Goal: Task Accomplishment & Management: Manage account settings

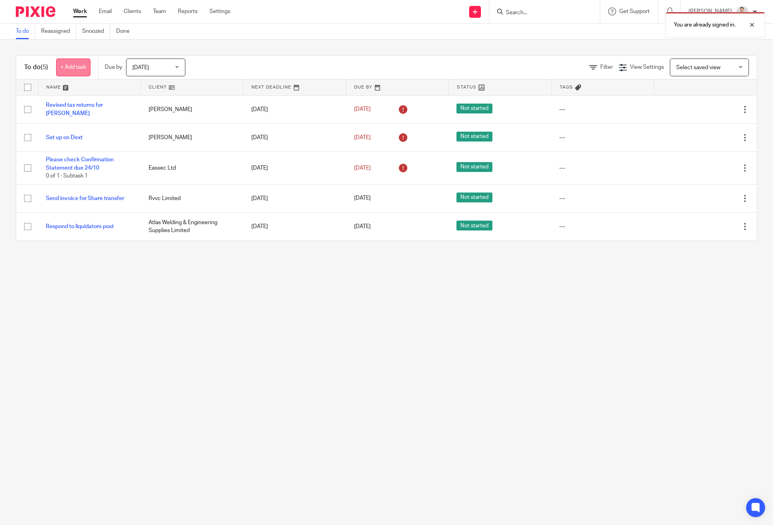
click at [81, 66] on link "+ Add task" at bounding box center [73, 67] width 34 height 18
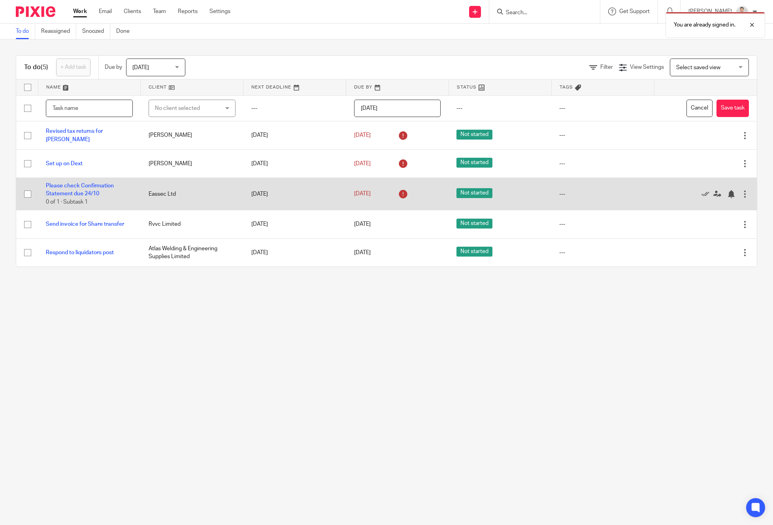
type input "s"
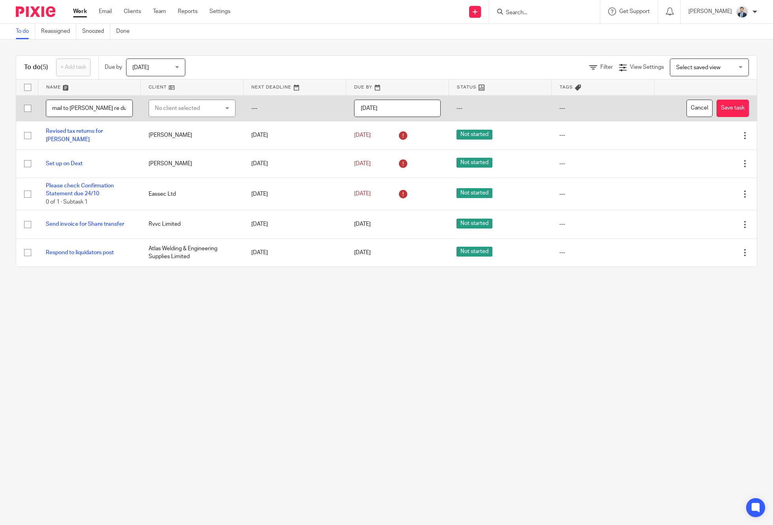
type input "Send email to philippe re dubai setup"
click at [406, 109] on input "[DATE]" at bounding box center [397, 109] width 87 height 18
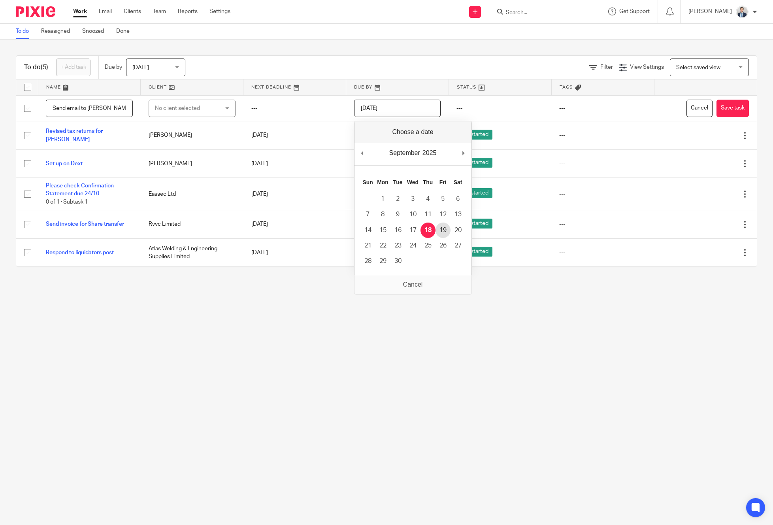
type input "2025-09-19"
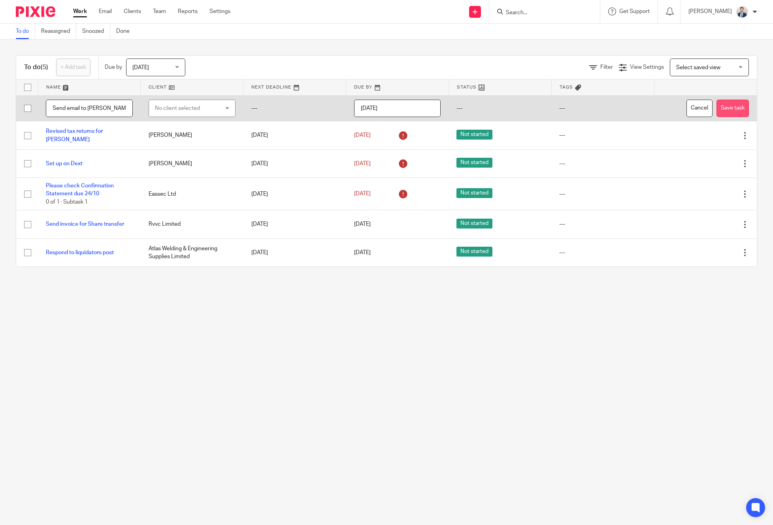
click at [733, 107] on button "Save task" at bounding box center [732, 109] width 32 height 18
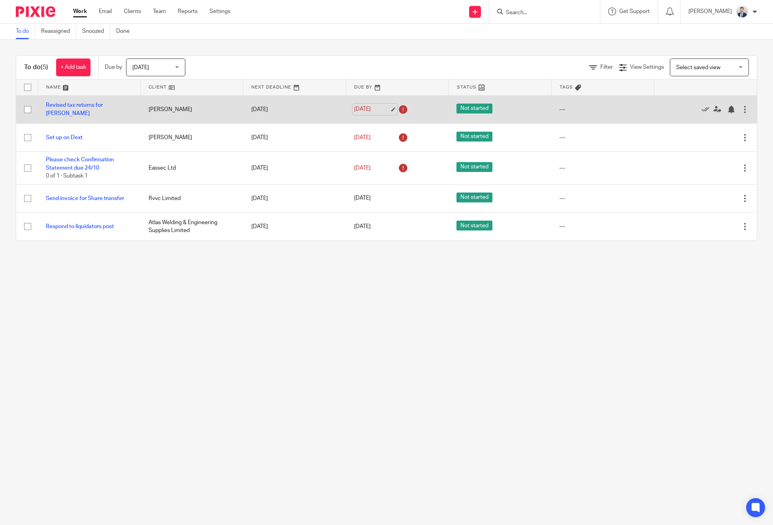
click at [369, 109] on link "[DATE]" at bounding box center [372, 109] width 36 height 8
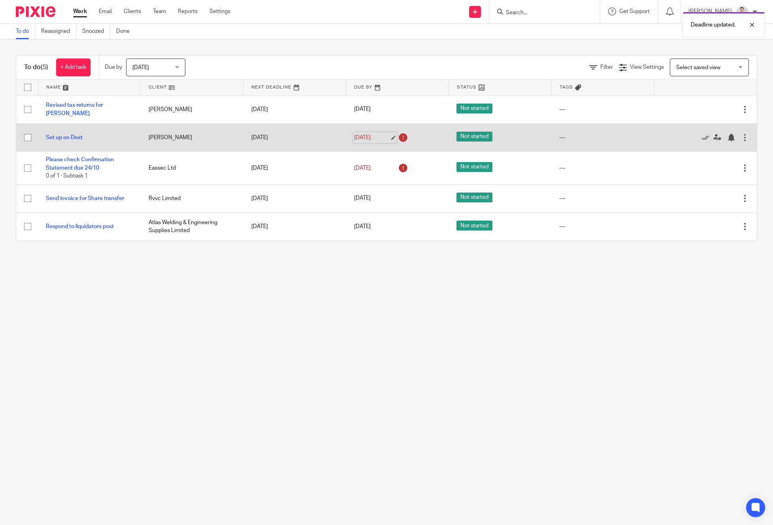
click at [367, 139] on link "[DATE]" at bounding box center [372, 138] width 36 height 8
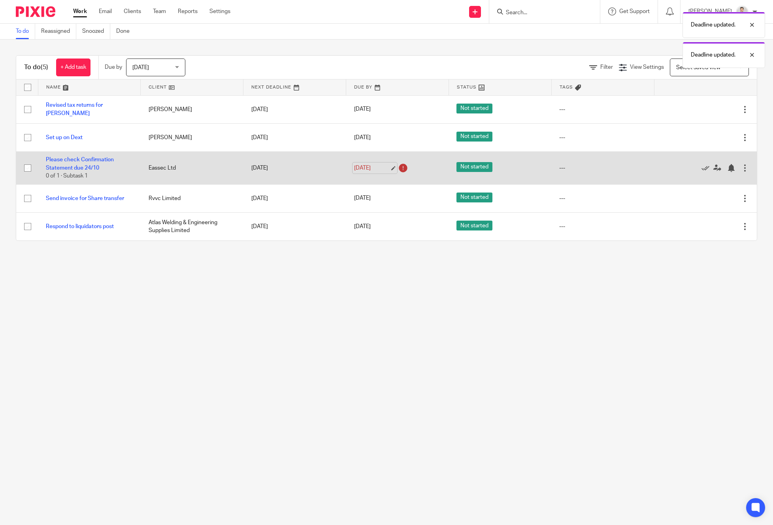
click at [374, 169] on link "[DATE]" at bounding box center [372, 168] width 36 height 8
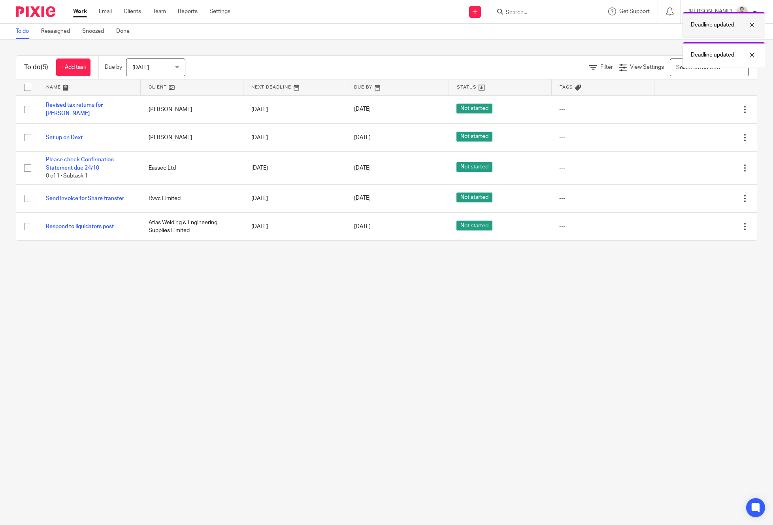
click at [751, 25] on div at bounding box center [745, 24] width 21 height 9
click at [752, 54] on div "To do (5) + Add task Due by [DATE] [DATE] [DATE] [DATE] This week Next week Thi…" at bounding box center [386, 148] width 773 height 217
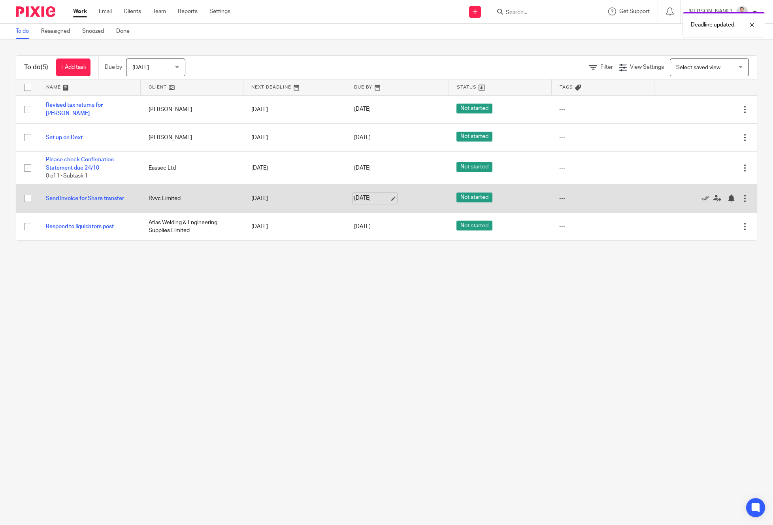
click at [372, 200] on link "[DATE]" at bounding box center [372, 198] width 36 height 8
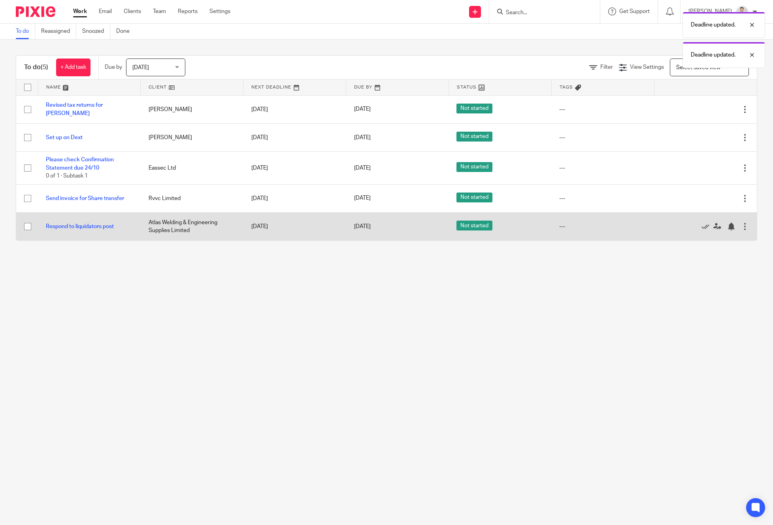
click at [368, 221] on td "[DATE]" at bounding box center [397, 226] width 103 height 28
click at [368, 227] on link "[DATE]" at bounding box center [372, 226] width 36 height 8
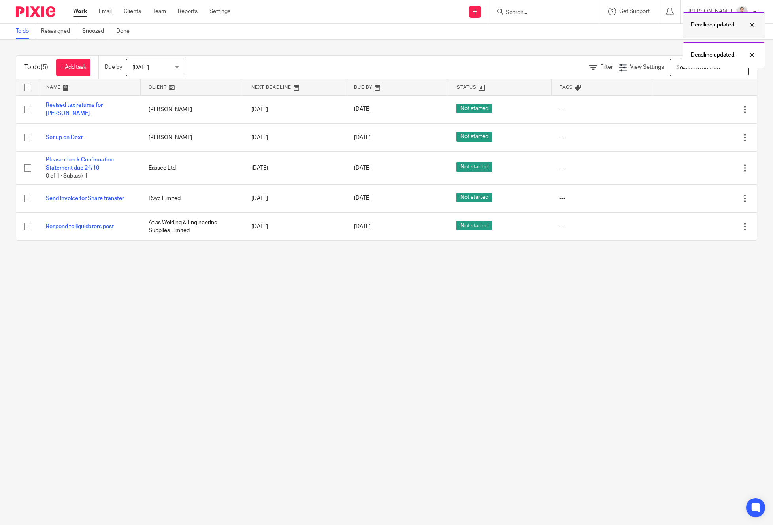
click at [752, 24] on div at bounding box center [745, 24] width 21 height 9
click at [751, 22] on div at bounding box center [745, 24] width 21 height 9
click at [68, 71] on link "+ Add task" at bounding box center [73, 67] width 34 height 18
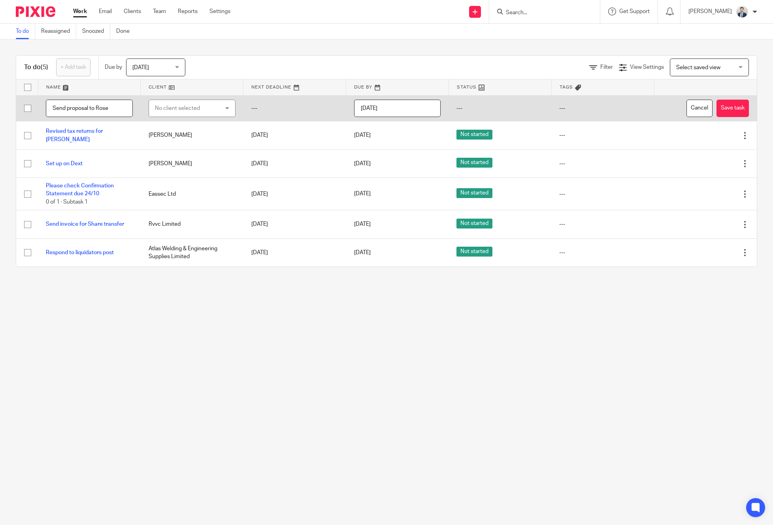
type input "Send proposal to Rose"
click at [404, 109] on input "[DATE]" at bounding box center [397, 109] width 87 height 18
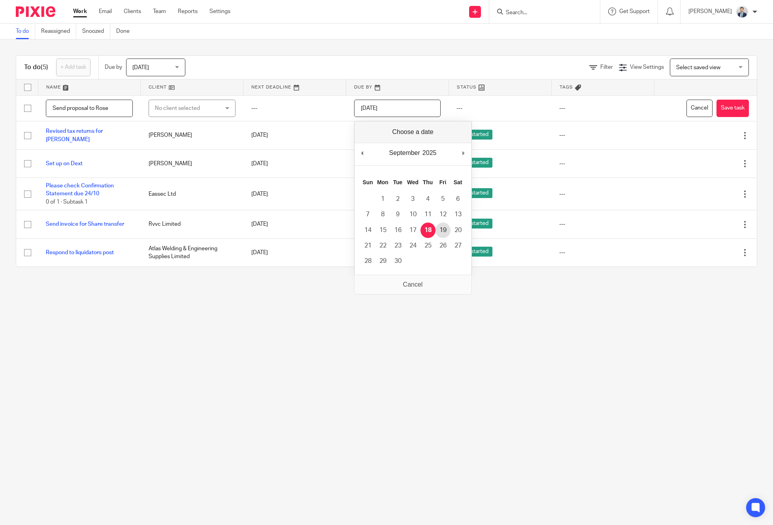
type input "[DATE]"
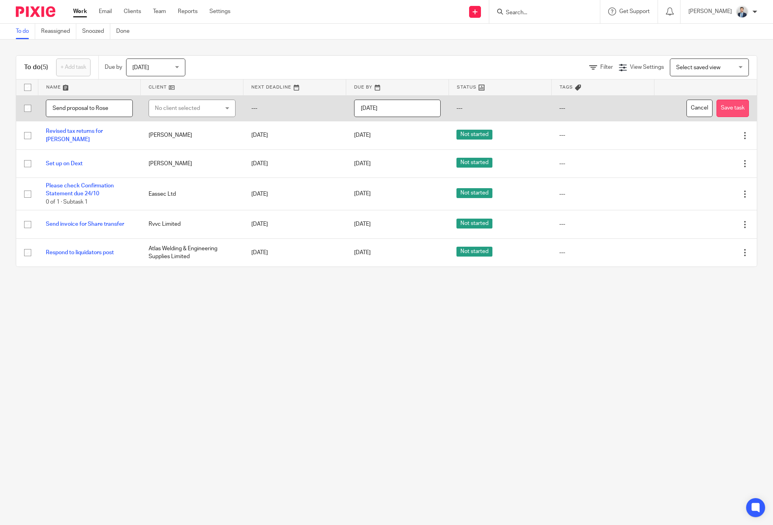
click at [727, 111] on button "Save task" at bounding box center [732, 109] width 32 height 18
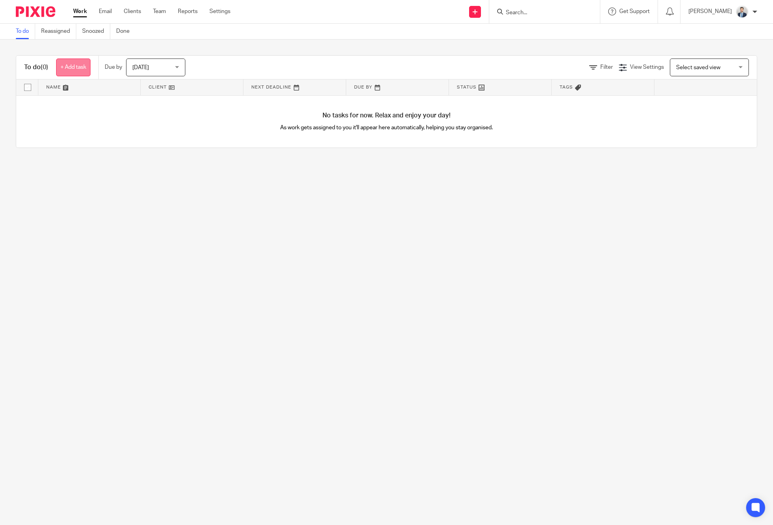
click at [76, 68] on link "+ Add task" at bounding box center [73, 67] width 34 height 18
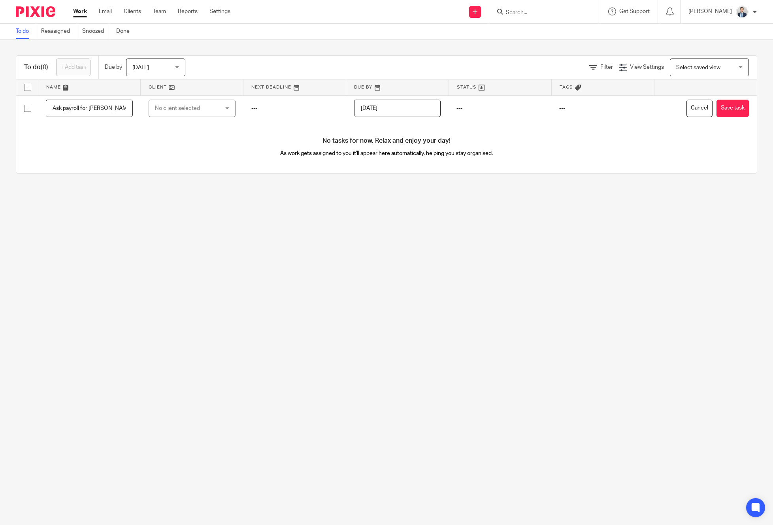
drag, startPoint x: 102, startPoint y: 109, endPoint x: -3, endPoint y: 109, distance: 105.5
click at [0, 109] on html "Work Email Clients Team Reports Settings Work Email Clients Team Reports Settin…" at bounding box center [386, 262] width 773 height 525
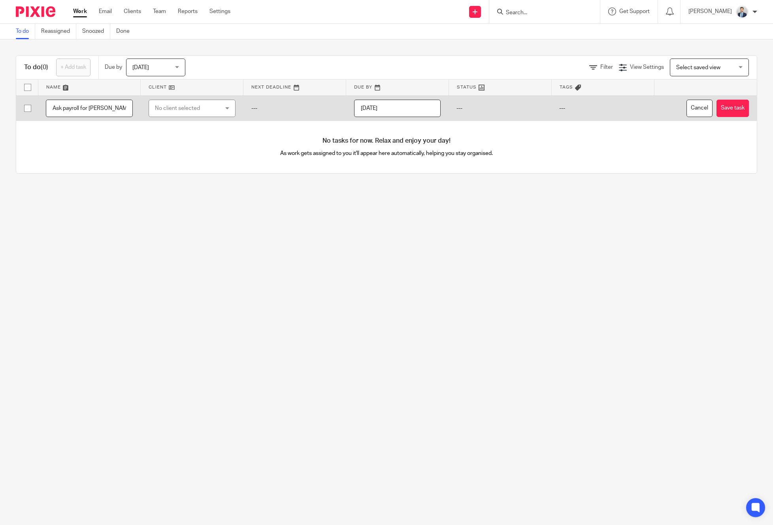
click at [115, 108] on input "Ask payroll for Sheila's accrued holiday" at bounding box center [89, 109] width 87 height 18
drag, startPoint x: 77, startPoint y: 107, endPoint x: 156, endPoint y: 106, distance: 79.8
click at [156, 106] on tr "Ask payroll for Sheila's accrued holiday No client selected No client selected …" at bounding box center [386, 108] width 740 height 26
type input "Ask payroll for Sheila's accrued holiday"
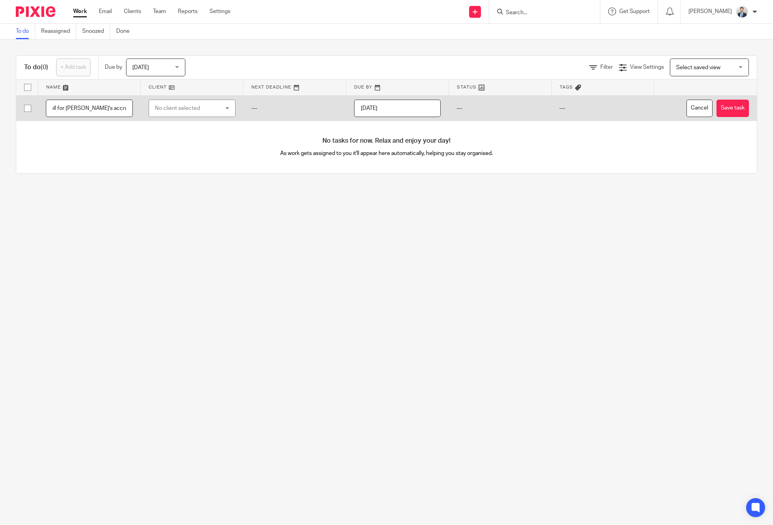
scroll to position [0, 0]
click at [168, 106] on div "No client selected" at bounding box center [187, 108] width 64 height 17
click at [316, 105] on td "---" at bounding box center [294, 108] width 103 height 26
click at [409, 108] on input "[DATE]" at bounding box center [397, 109] width 87 height 18
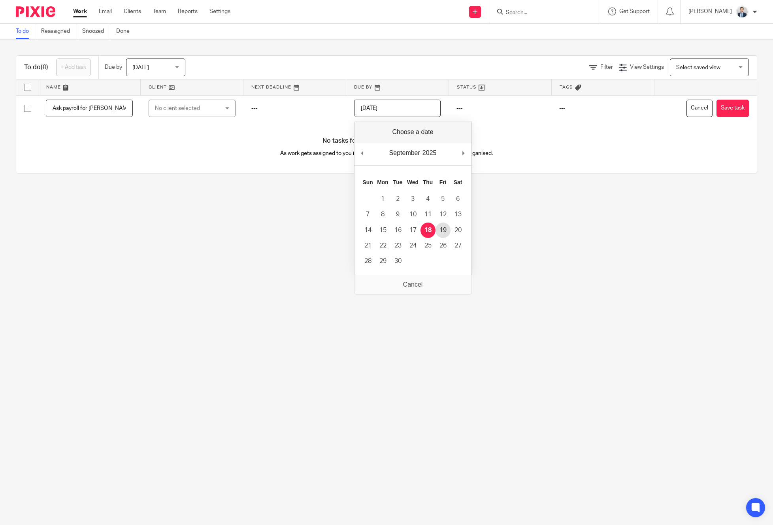
type input "[DATE]"
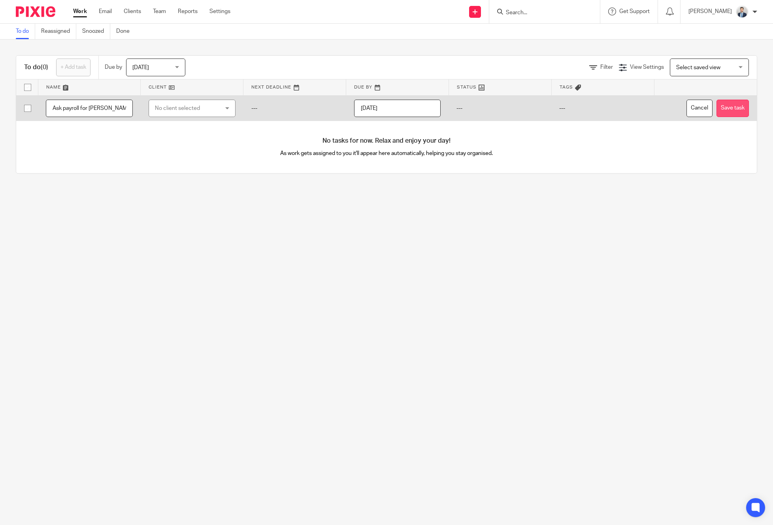
click at [740, 108] on button "Save task" at bounding box center [732, 109] width 32 height 18
